Goal: Information Seeking & Learning: Learn about a topic

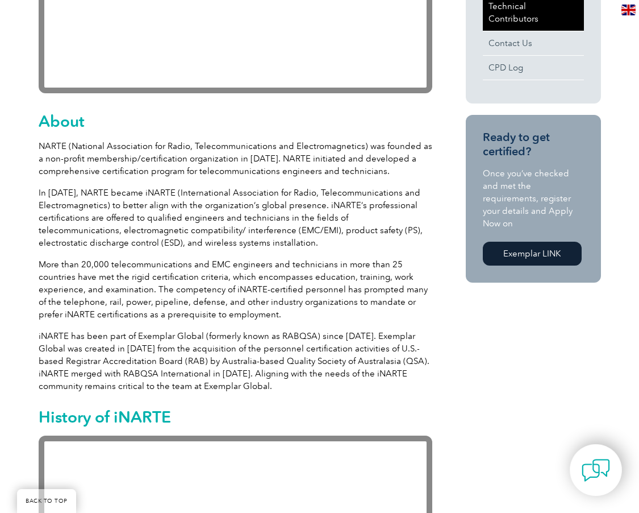
scroll to position [341, 0]
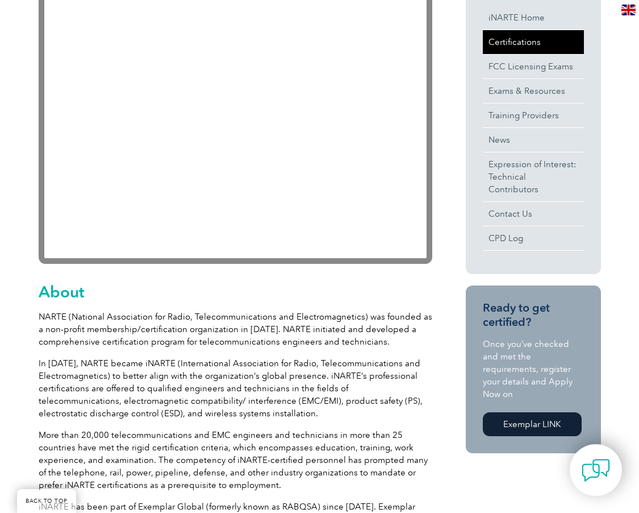
click at [551, 37] on link "Certifications" at bounding box center [533, 42] width 101 height 24
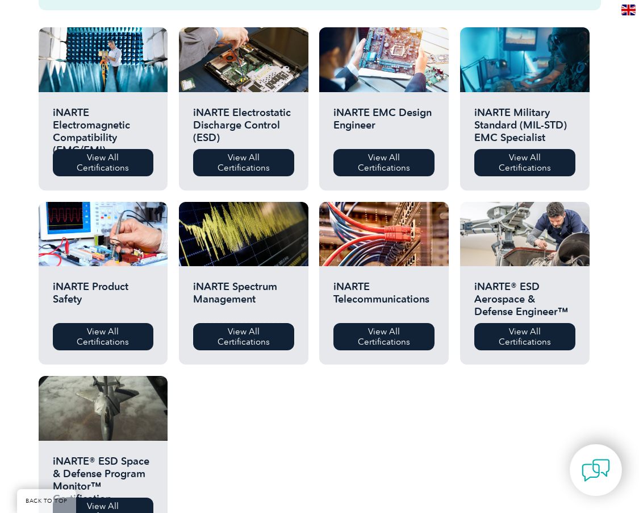
scroll to position [341, 0]
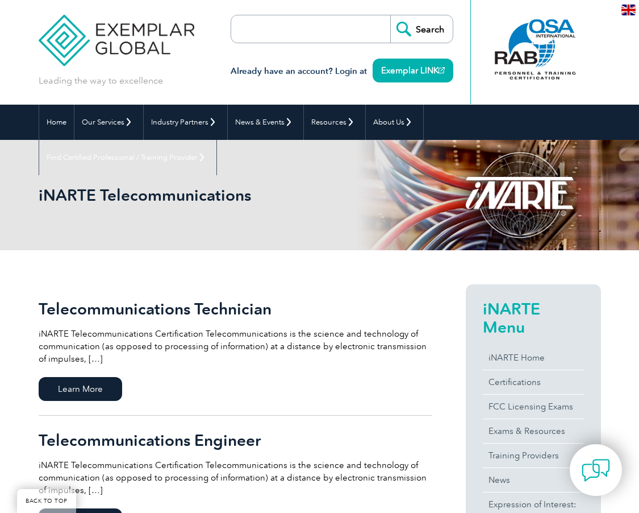
scroll to position [171, 0]
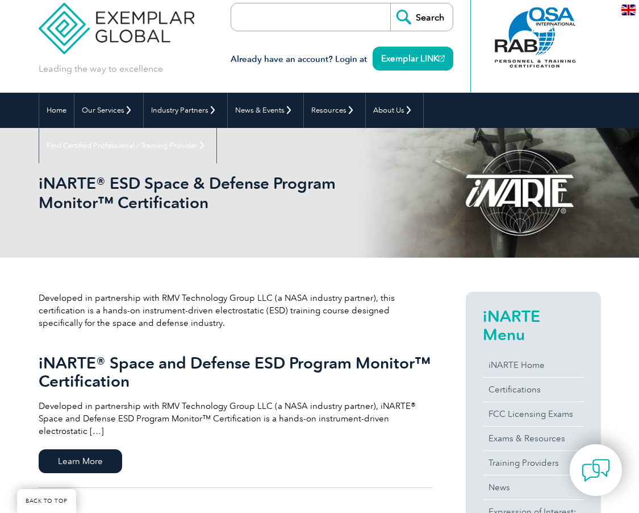
scroll to position [171, 0]
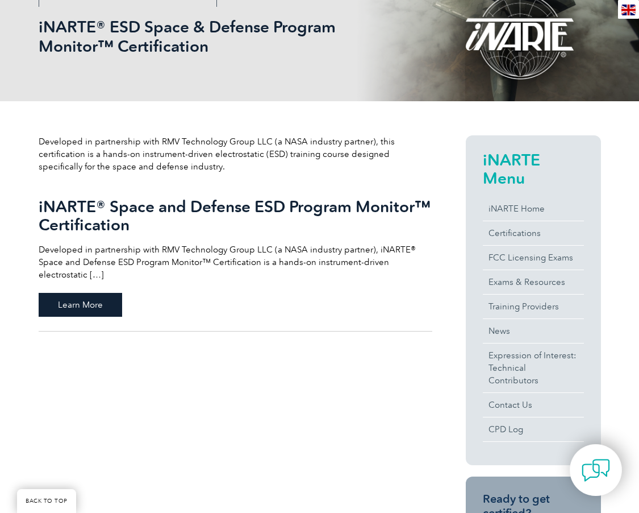
click at [109, 302] on span "Learn More" at bounding box center [81, 305] width 84 height 24
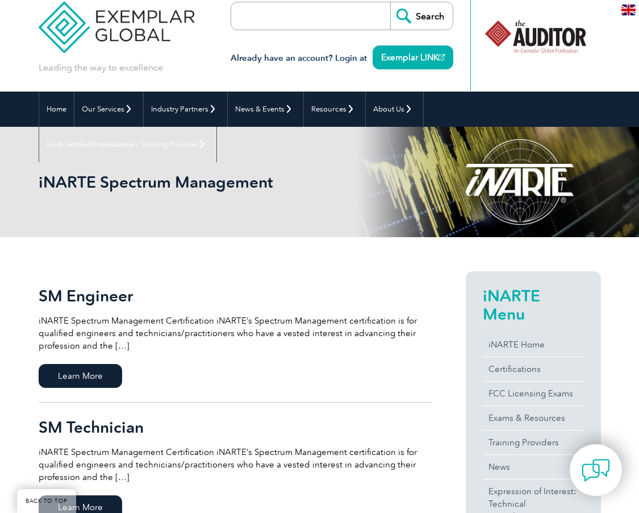
scroll to position [171, 0]
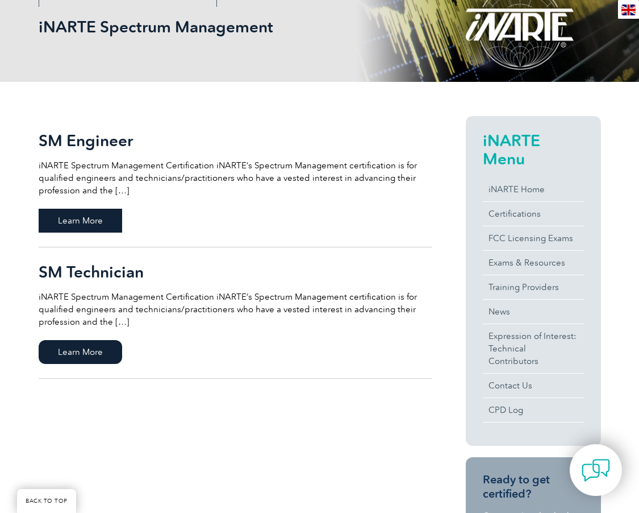
click at [82, 223] on span "Learn More" at bounding box center [81, 221] width 84 height 24
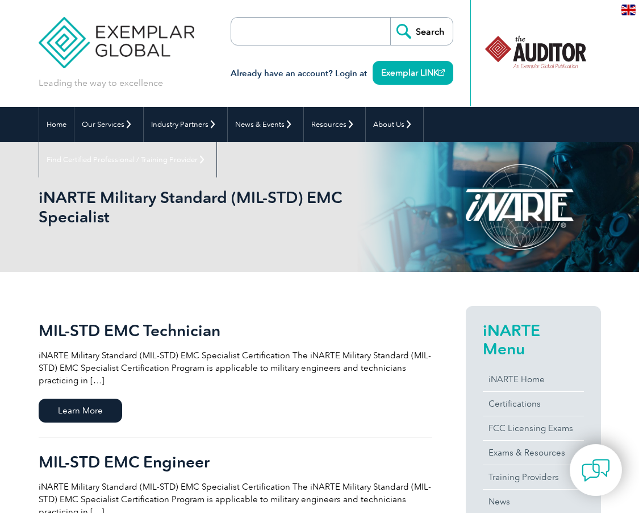
scroll to position [171, 0]
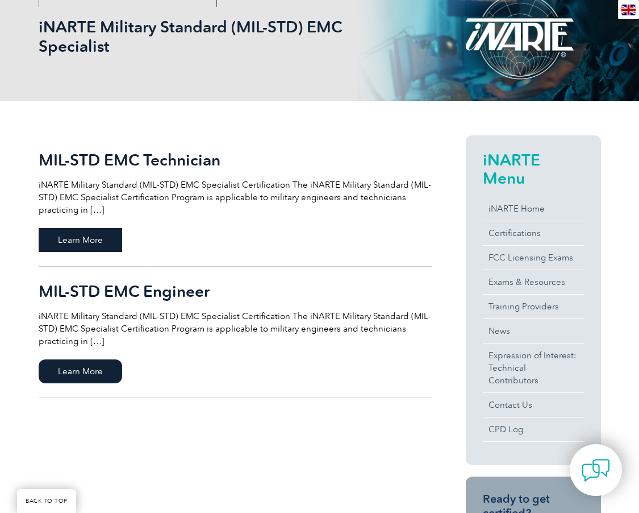
click at [94, 245] on span "Learn More" at bounding box center [81, 240] width 84 height 24
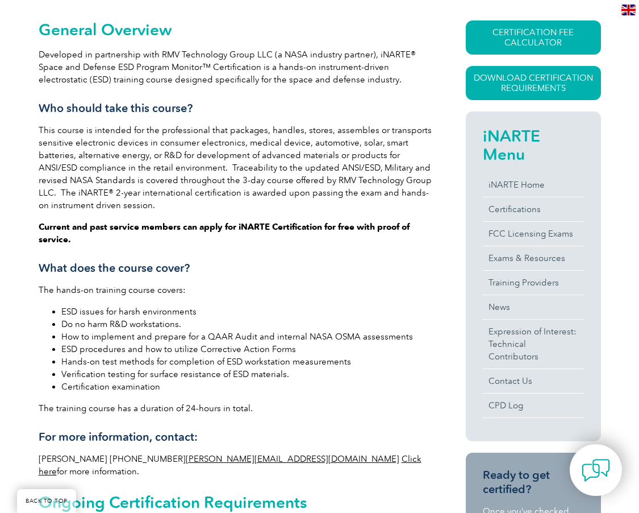
scroll to position [284, 0]
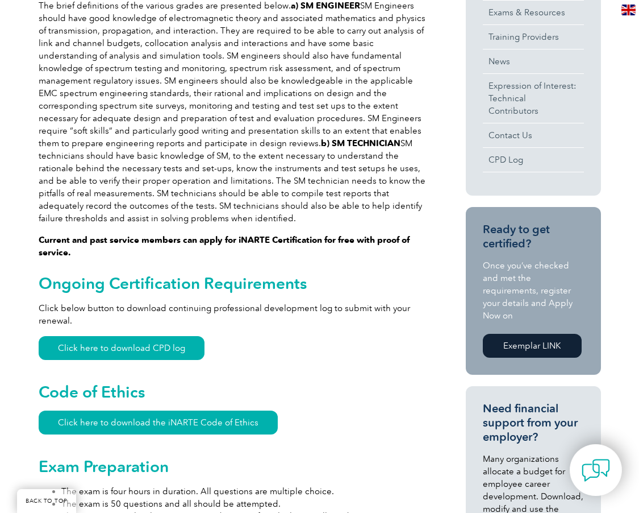
scroll to position [682, 0]
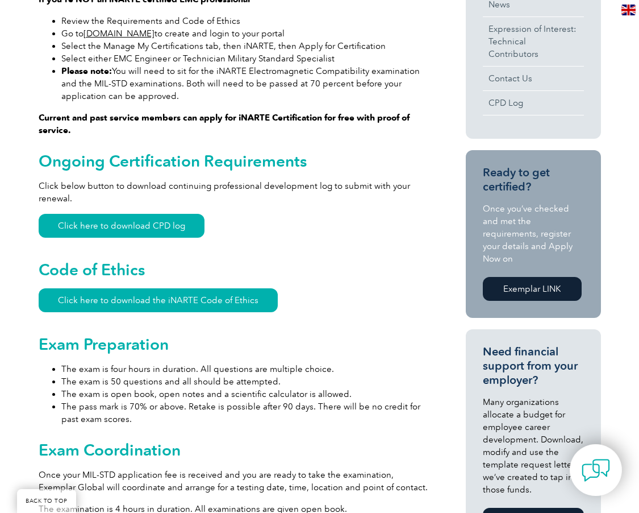
scroll to position [682, 0]
